Goal: Information Seeking & Learning: Learn about a topic

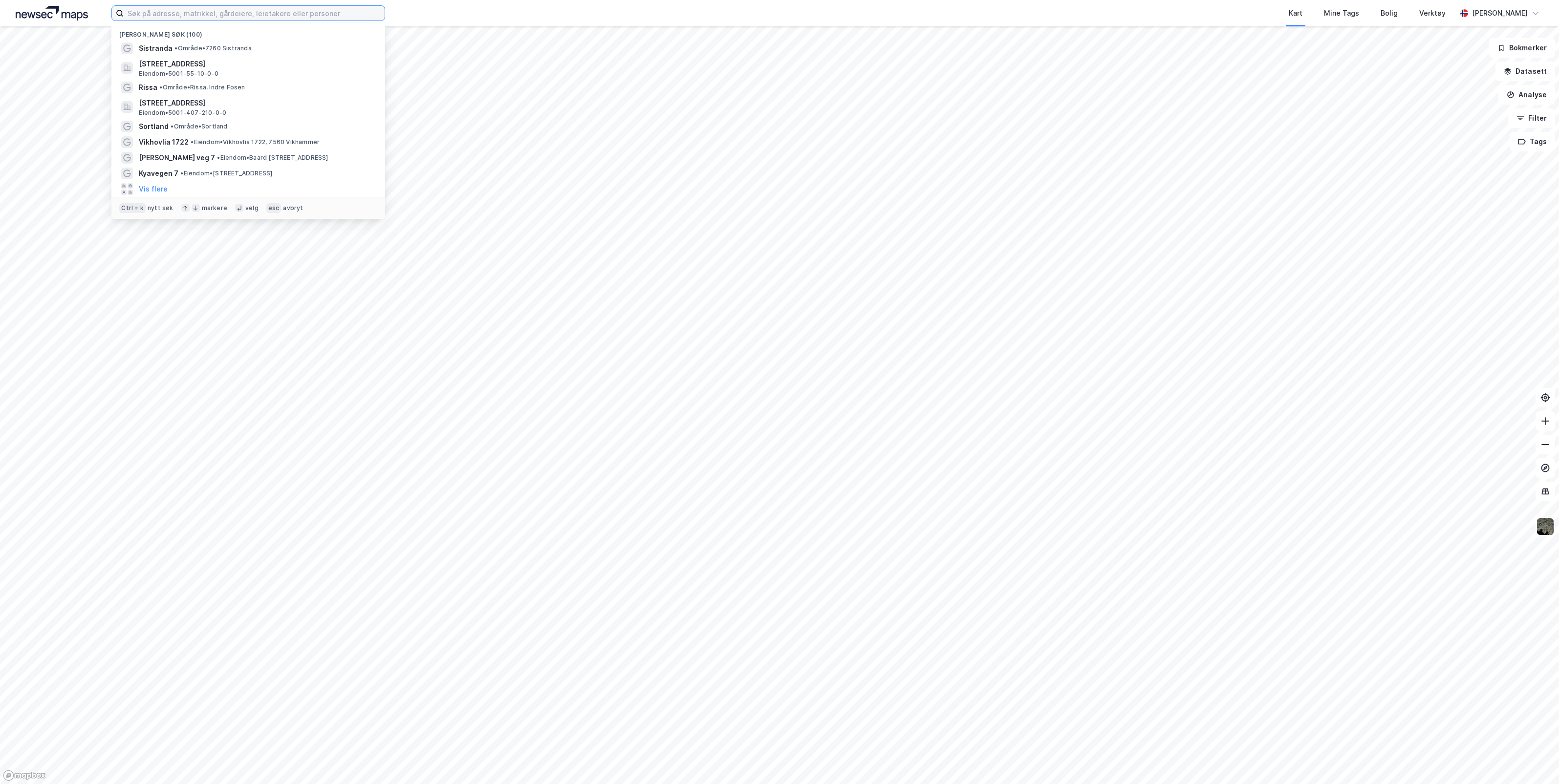
click at [224, 13] on input at bounding box center [254, 13] width 261 height 15
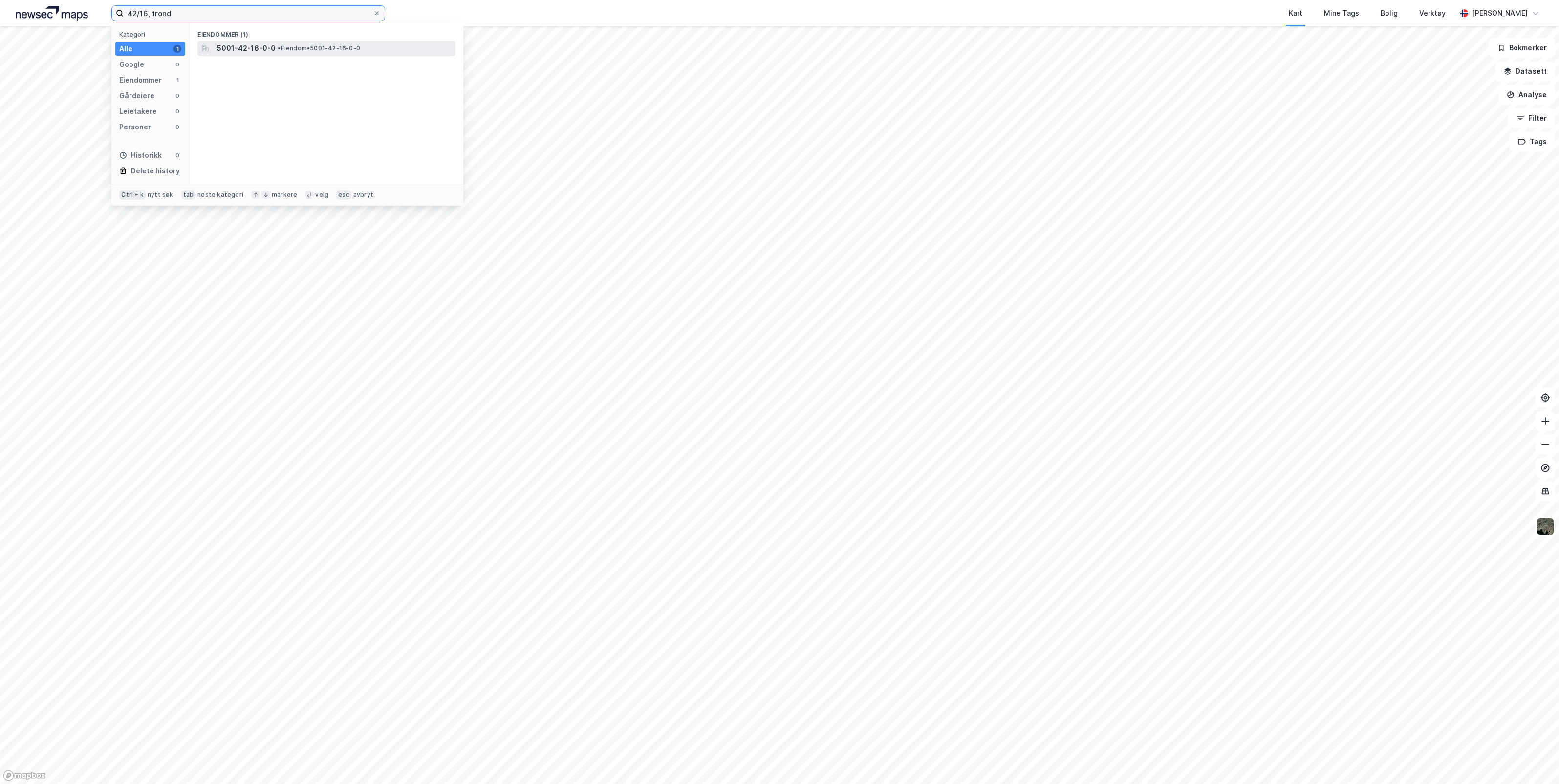
type input "42/16, trond"
click at [277, 43] on div "5001-42-16-0-0 • Eiendom • 5001-42-16-0-0" at bounding box center [335, 48] width 237 height 11
